Goal: Manage account settings

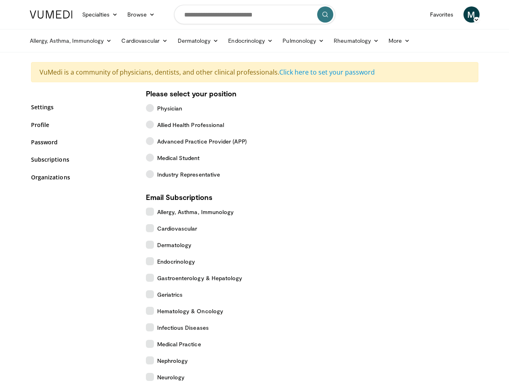
click at [80, 15] on link "Specialties" at bounding box center [100, 14] width 46 height 16
click at [123, 15] on link "Browse" at bounding box center [141, 14] width 37 height 16
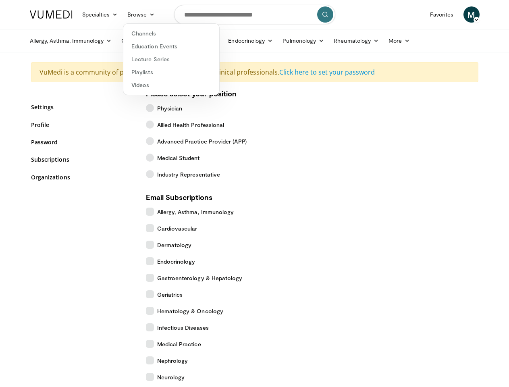
click at [480, 15] on span "M" at bounding box center [472, 14] width 16 height 16
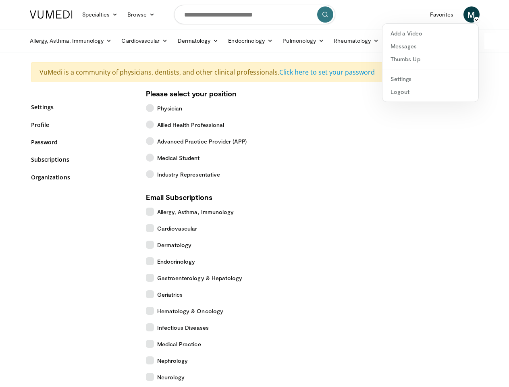
click at [50, 41] on link "Allergy, Asthma, Immunology" at bounding box center [71, 41] width 92 height 16
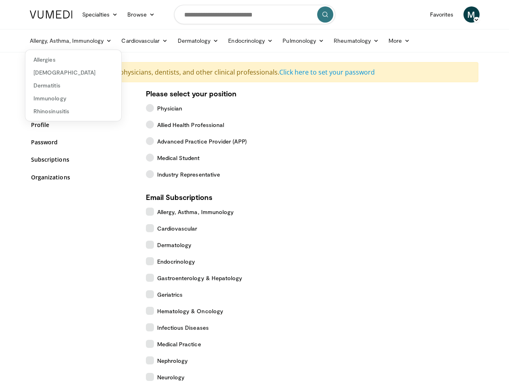
click at [124, 41] on link "Cardiovascular" at bounding box center [145, 41] width 56 height 16
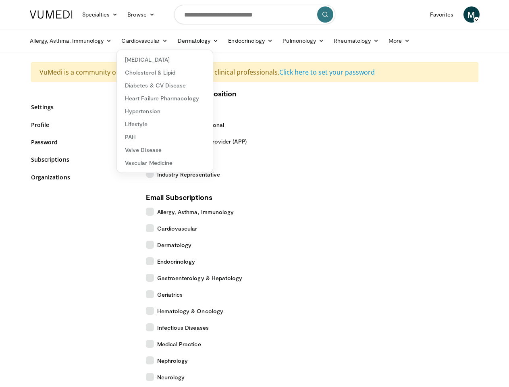
click at [178, 41] on link "Dermatology" at bounding box center [198, 41] width 51 height 16
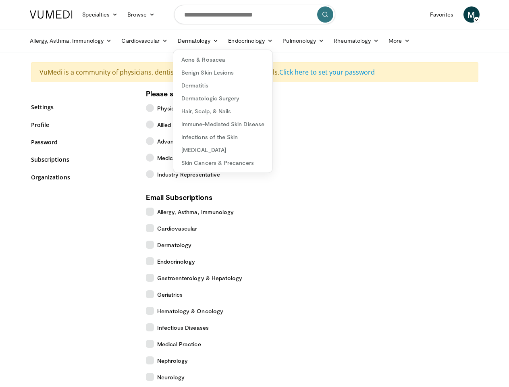
click at [231, 41] on link "Endocrinology" at bounding box center [250, 41] width 54 height 16
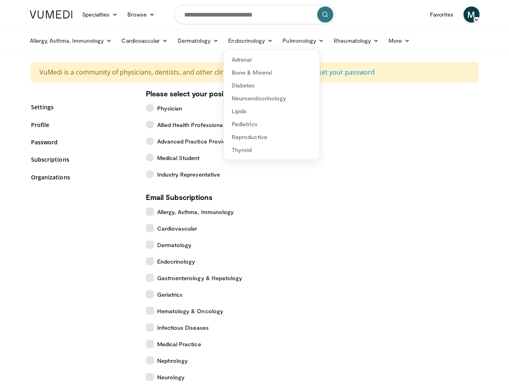
click at [283, 41] on link "Pulmonology" at bounding box center [303, 41] width 51 height 16
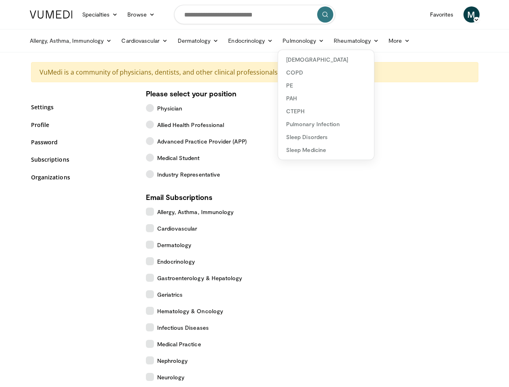
click at [336, 41] on link "Rheumatology" at bounding box center [356, 41] width 55 height 16
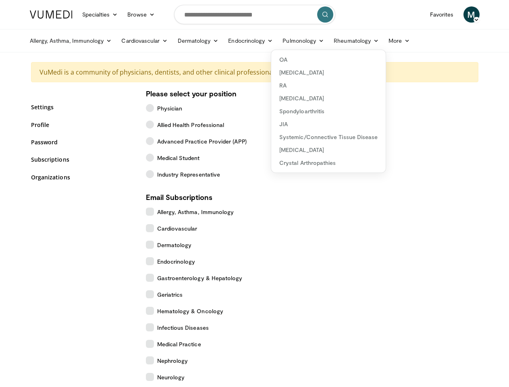
click at [384, 41] on link "More" at bounding box center [399, 41] width 31 height 16
